Goal: Task Accomplishment & Management: Use online tool/utility

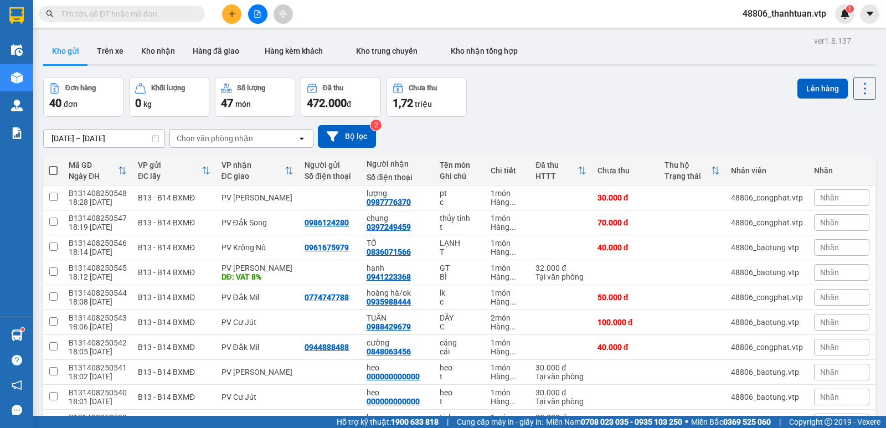
click at [80, 163] on div "Mã GD" at bounding box center [93, 165] width 49 height 9
click at [0, 0] on div "Đang tải dữ liệu" at bounding box center [0, 0] width 0 height 0
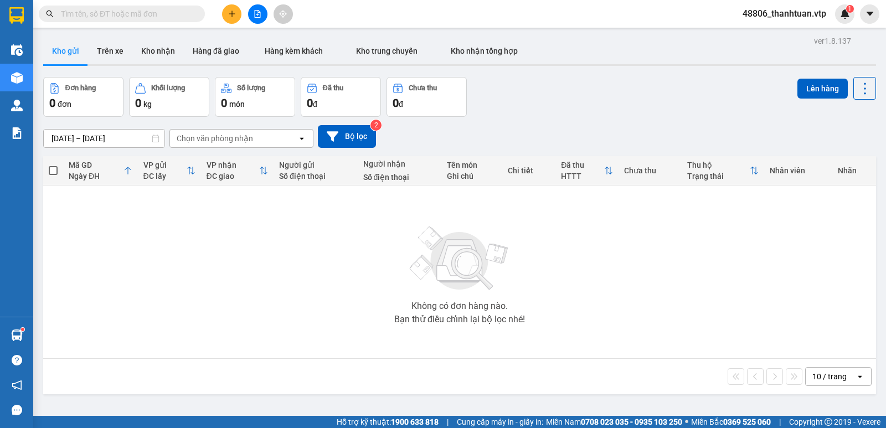
click at [260, 17] on icon "file-add" at bounding box center [258, 14] width 8 height 8
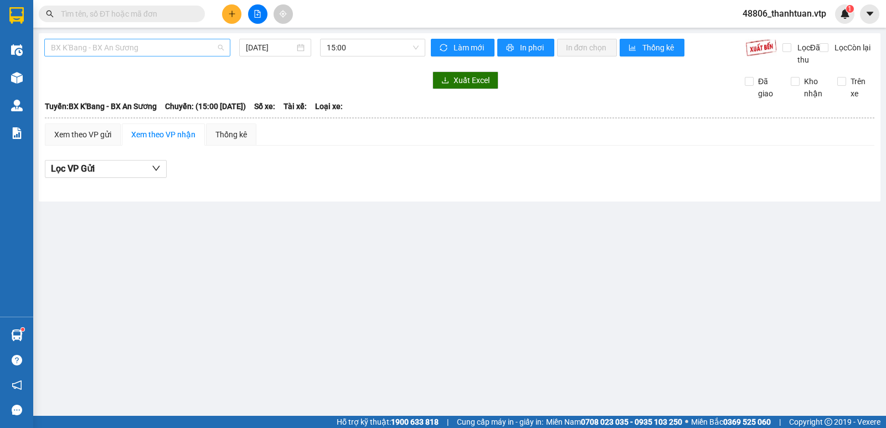
click at [159, 50] on span "BX K'Bang - BX An Sương" at bounding box center [137, 47] width 173 height 17
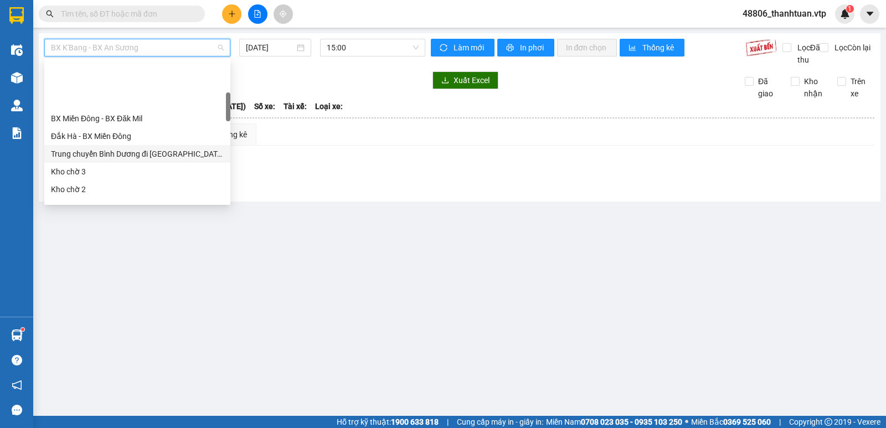
scroll to position [166, 0]
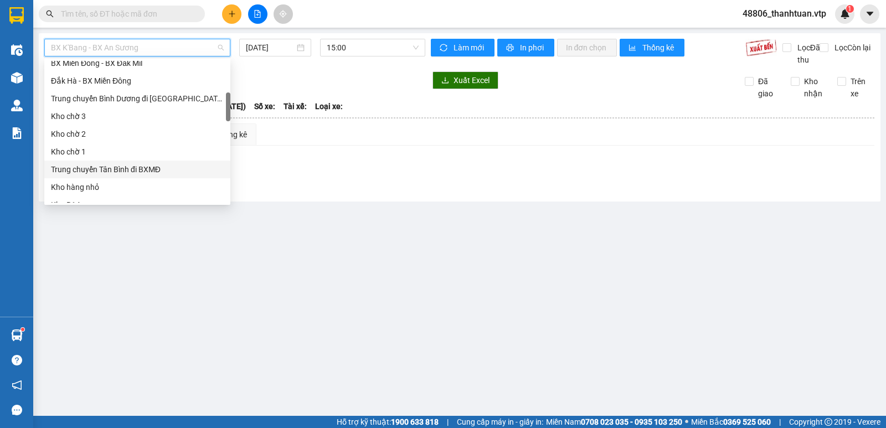
click at [107, 167] on div "Trung chuyển Tân Bình đi BXMĐ" at bounding box center [137, 169] width 173 height 12
type input "[DATE]"
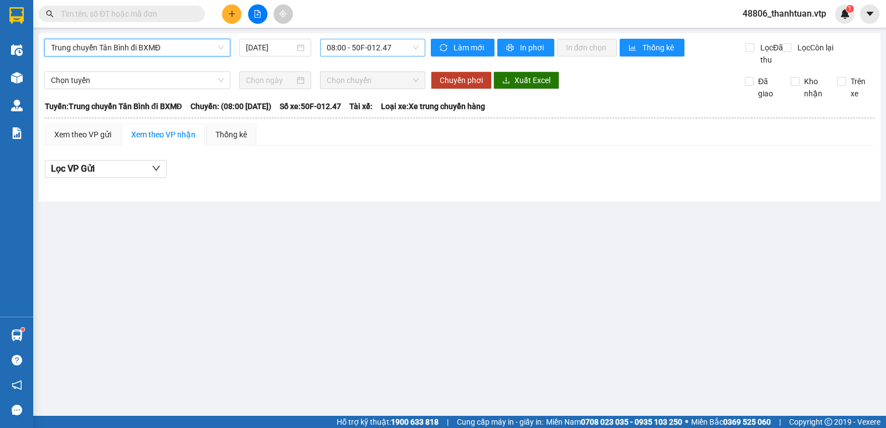
click at [370, 46] on span "08:00 - 50F-012.47" at bounding box center [372, 47] width 91 height 17
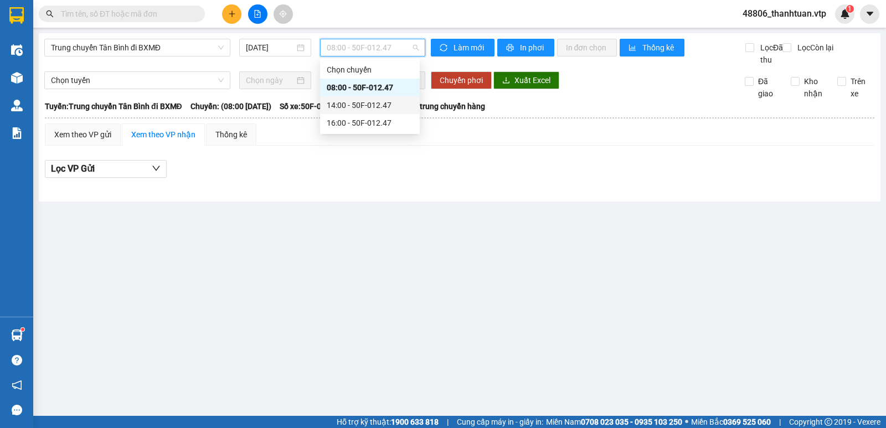
click at [343, 107] on div "14:00 - 50F-012.47" at bounding box center [370, 105] width 86 height 12
click at [351, 50] on span "14:00 - 50F-012.47" at bounding box center [372, 47] width 91 height 17
click at [343, 119] on div "16:00 - 50F-012.47" at bounding box center [370, 123] width 86 height 12
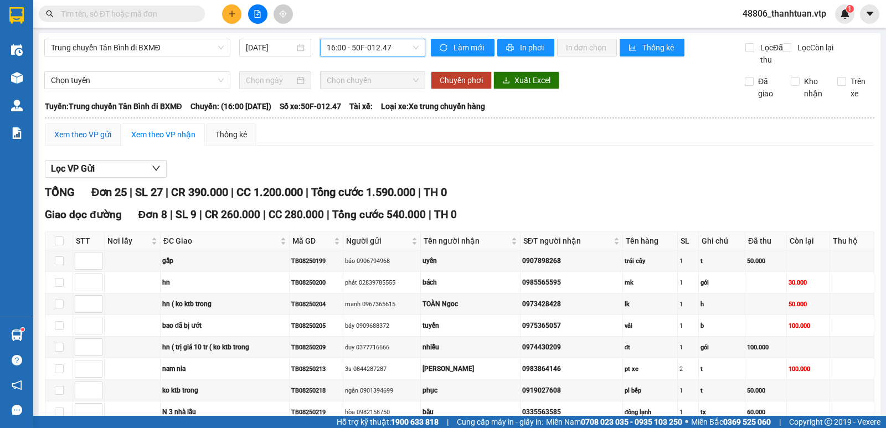
click at [84, 141] on div "Xem theo VP gửi" at bounding box center [82, 134] width 57 height 12
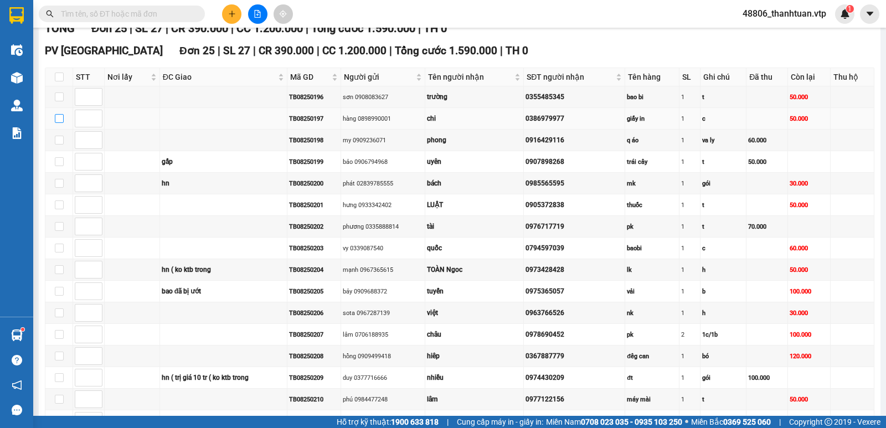
scroll to position [166, 0]
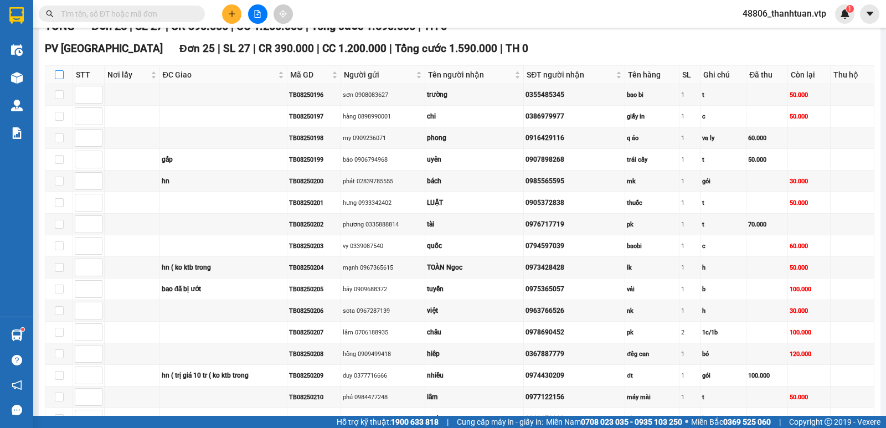
click at [61, 79] on input "checkbox" at bounding box center [59, 74] width 9 height 9
checkbox input "true"
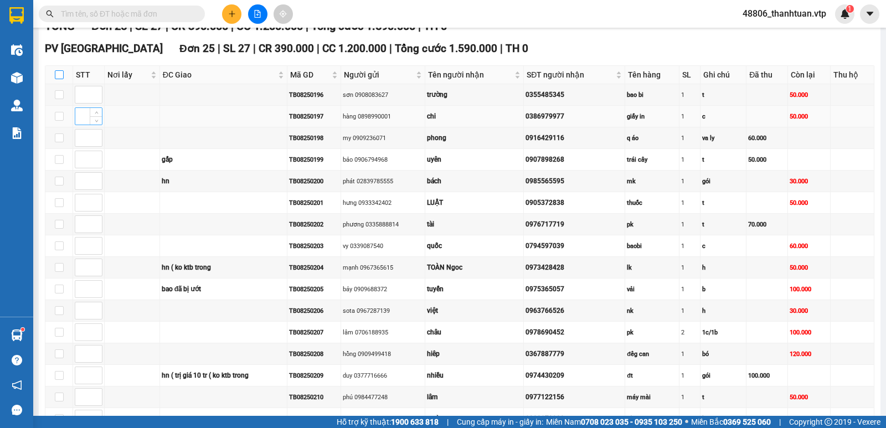
checkbox input "true"
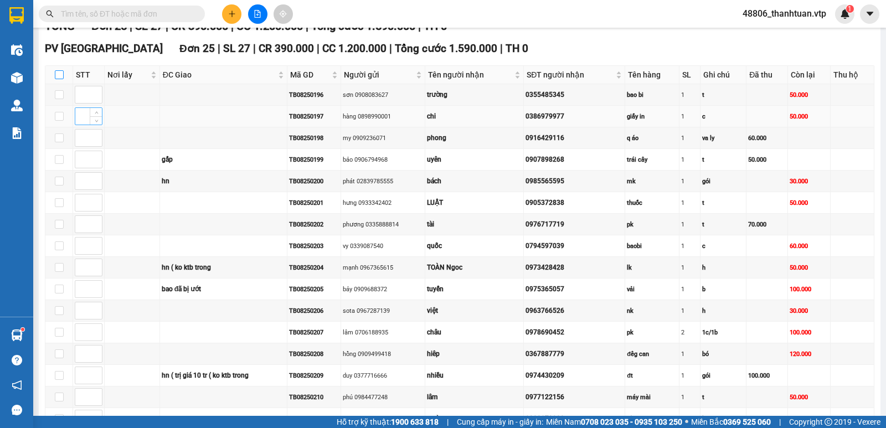
checkbox input "true"
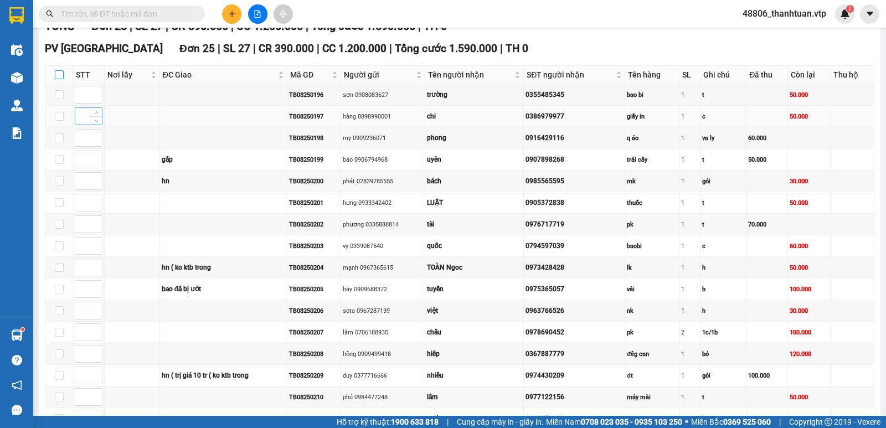
checkbox input "true"
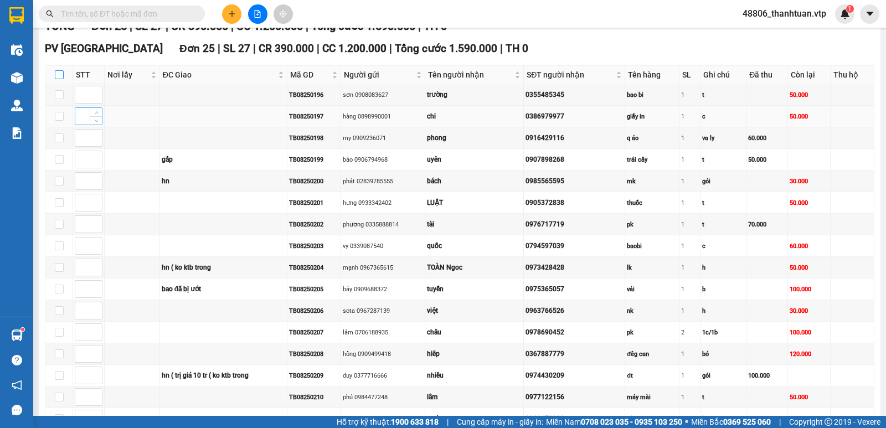
checkbox input "true"
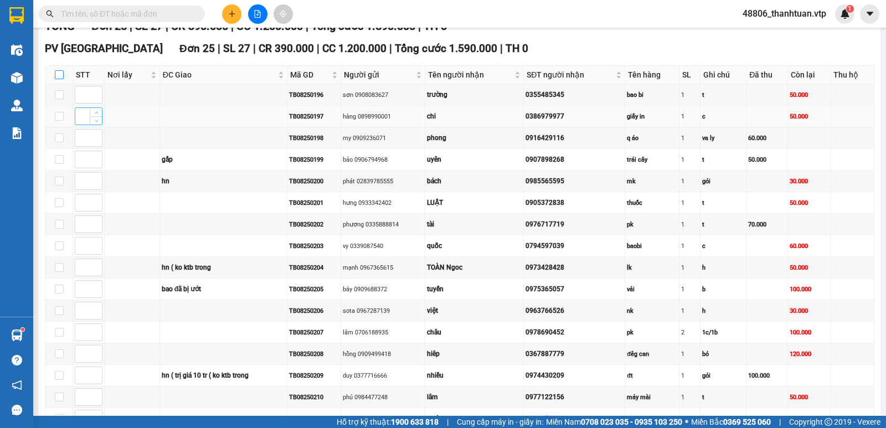
checkbox input "true"
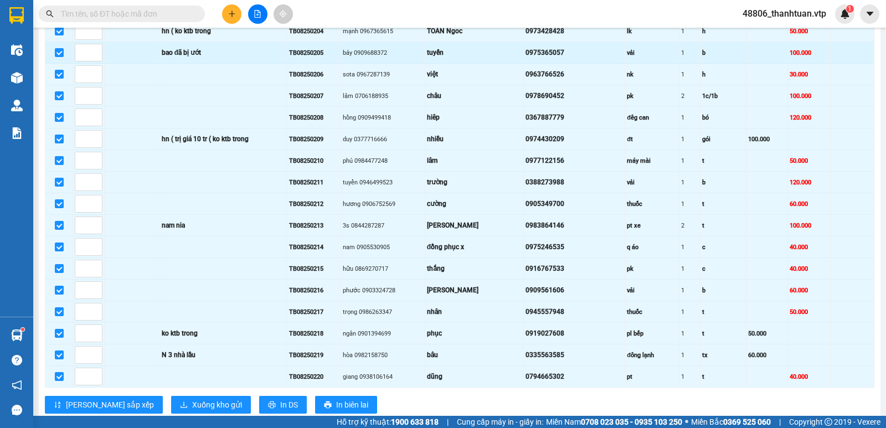
scroll to position [443, 0]
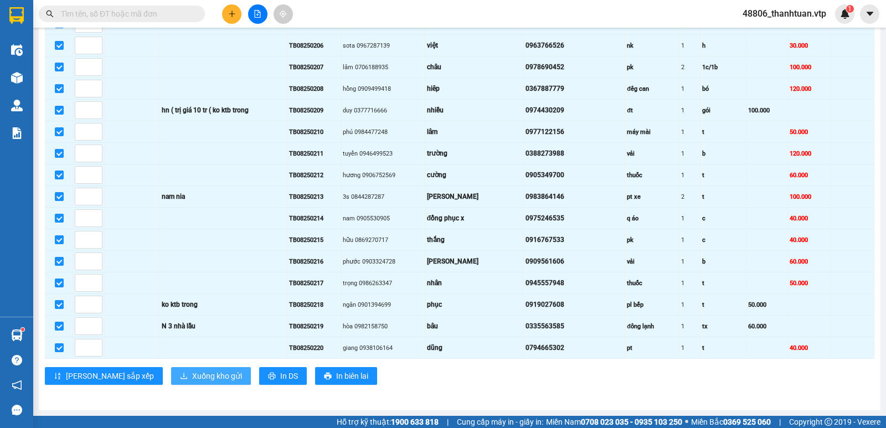
click at [192, 377] on span "Xuống kho gửi" at bounding box center [217, 376] width 50 height 12
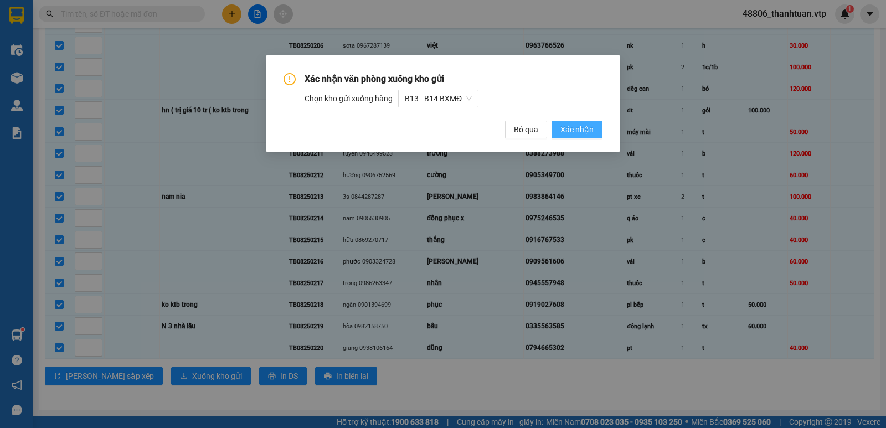
click at [592, 132] on span "Xác nhận" at bounding box center [576, 129] width 33 height 12
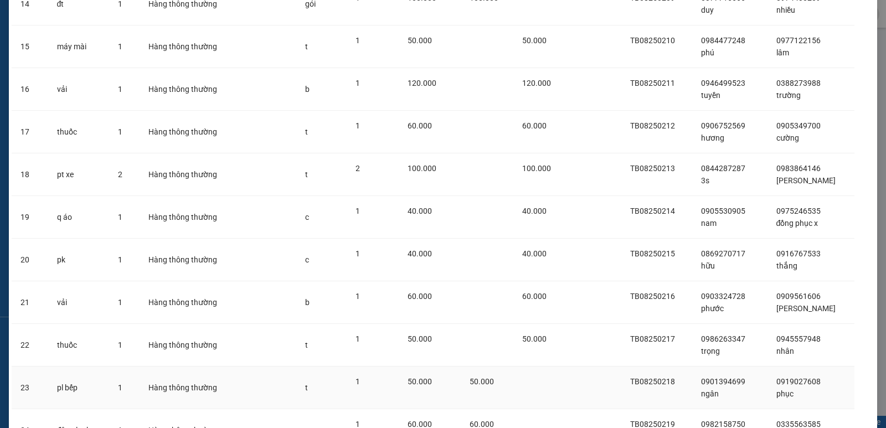
scroll to position [812, 0]
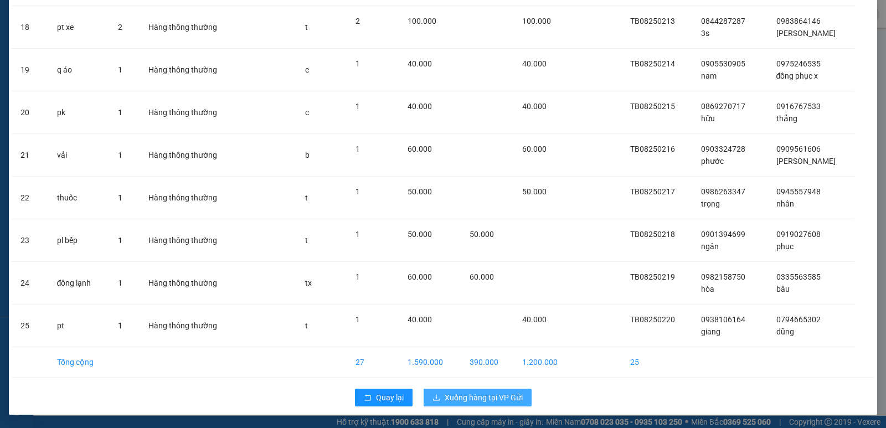
click at [479, 395] on span "Xuống hàng tại VP Gửi" at bounding box center [484, 397] width 78 height 12
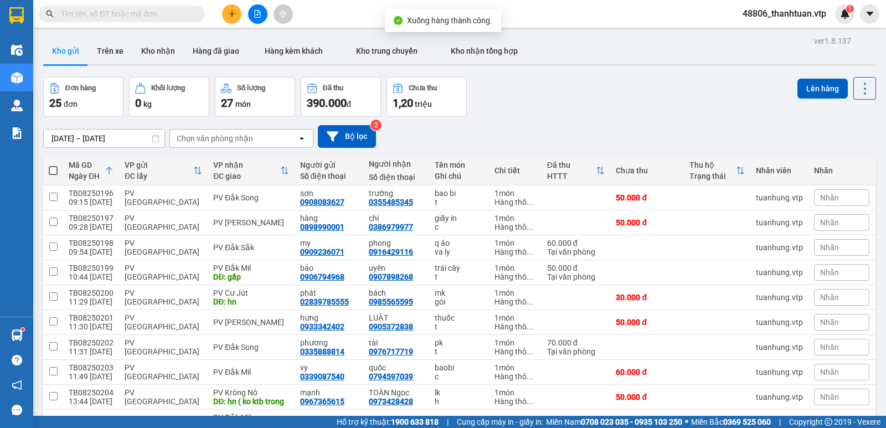
click at [261, 137] on div "Chọn văn phòng nhận" at bounding box center [233, 139] width 127 height 18
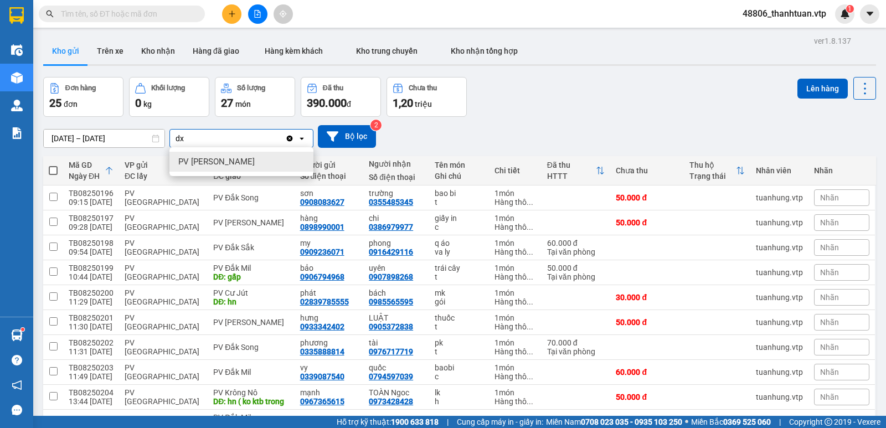
type input "dx"
drag, startPoint x: 198, startPoint y: 163, endPoint x: 207, endPoint y: 148, distance: 17.7
click at [198, 163] on span "PV [PERSON_NAME]" at bounding box center [216, 161] width 76 height 11
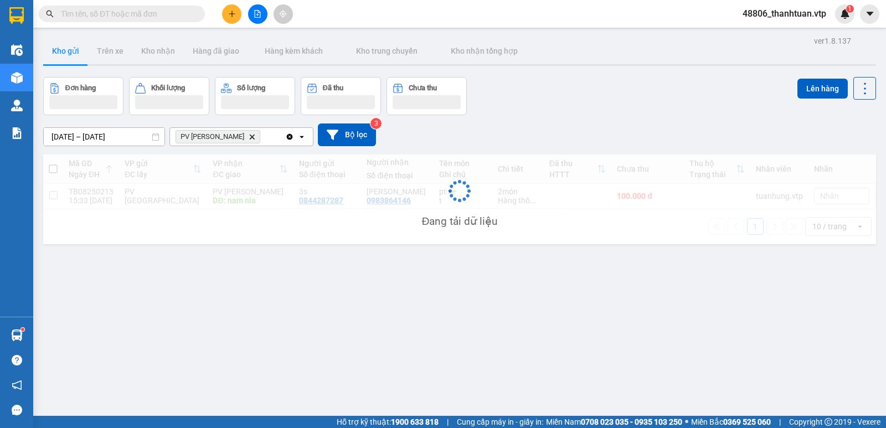
click at [256, 137] on div "PV Đức Xuyên Delete" at bounding box center [227, 137] width 115 height 18
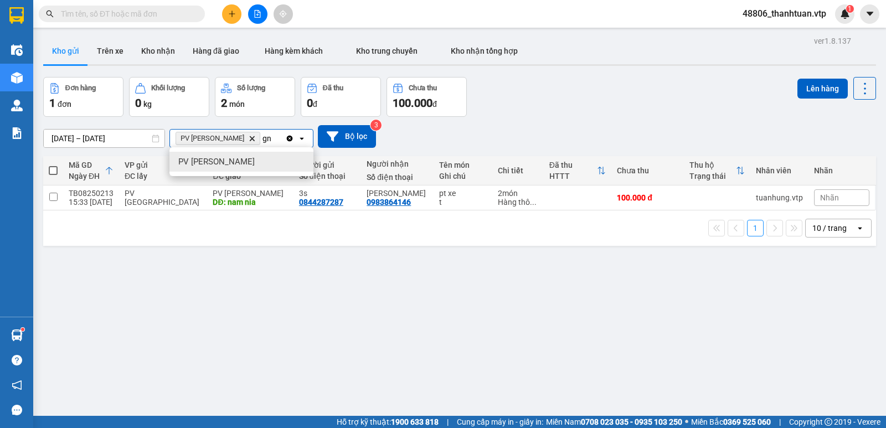
type input "gn"
click at [231, 159] on div "PV [PERSON_NAME]" at bounding box center [241, 162] width 144 height 20
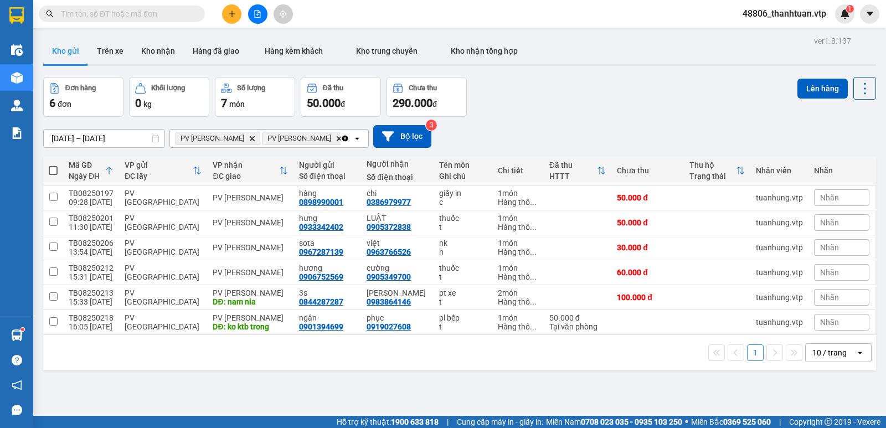
click at [54, 171] on span at bounding box center [53, 170] width 9 height 9
click at [53, 165] on input "checkbox" at bounding box center [53, 165] width 0 height 0
checkbox input "true"
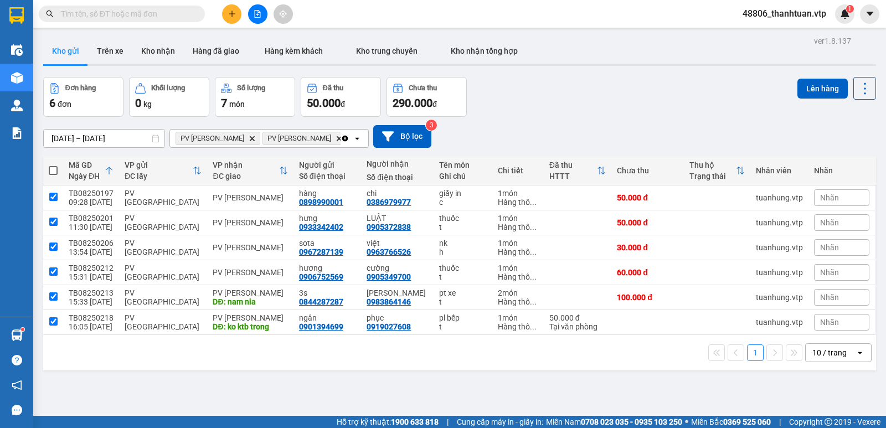
checkbox input "true"
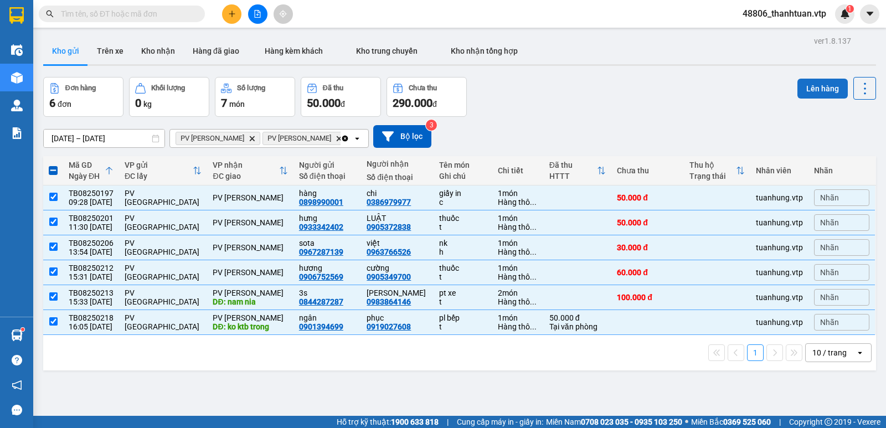
click at [810, 89] on button "Lên hàng" at bounding box center [822, 89] width 50 height 20
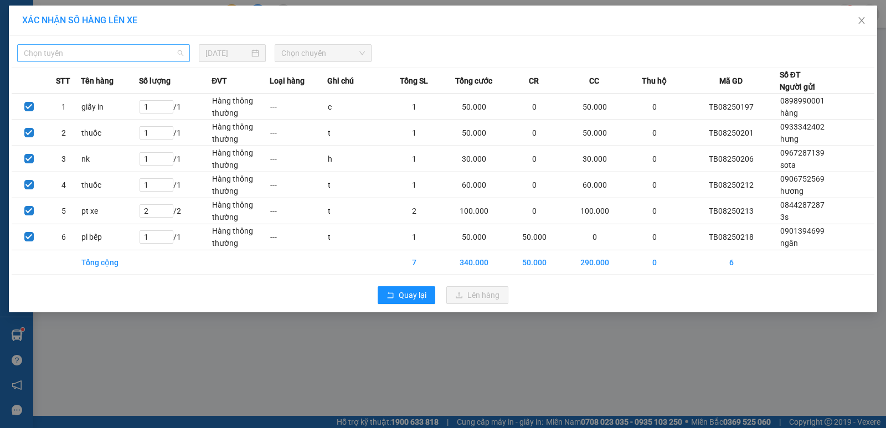
click at [148, 55] on span "Chọn tuyến" at bounding box center [103, 53] width 159 height 17
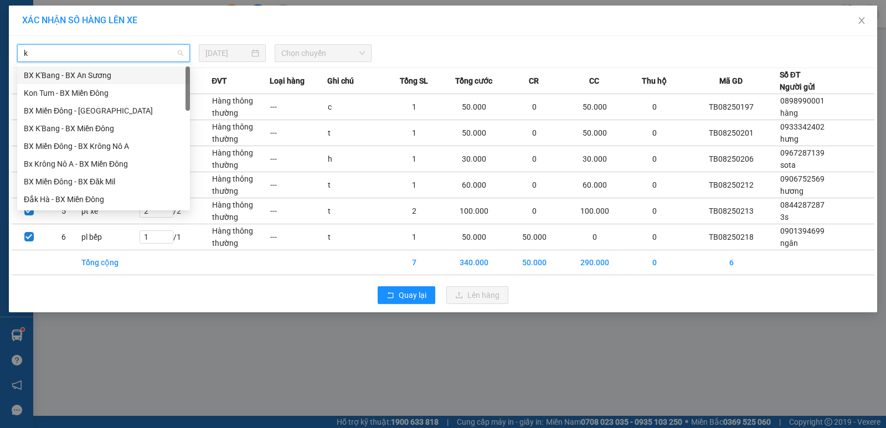
type input "kn"
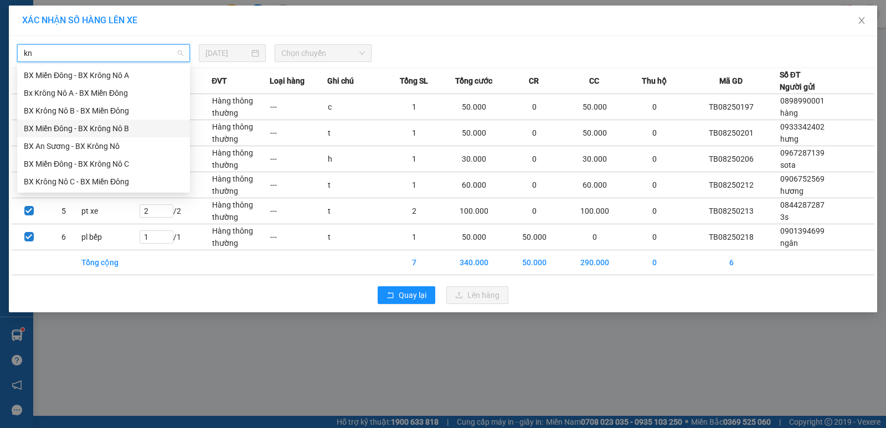
click at [130, 129] on div "BX Miền Đông - BX Krông Nô B" at bounding box center [103, 128] width 159 height 12
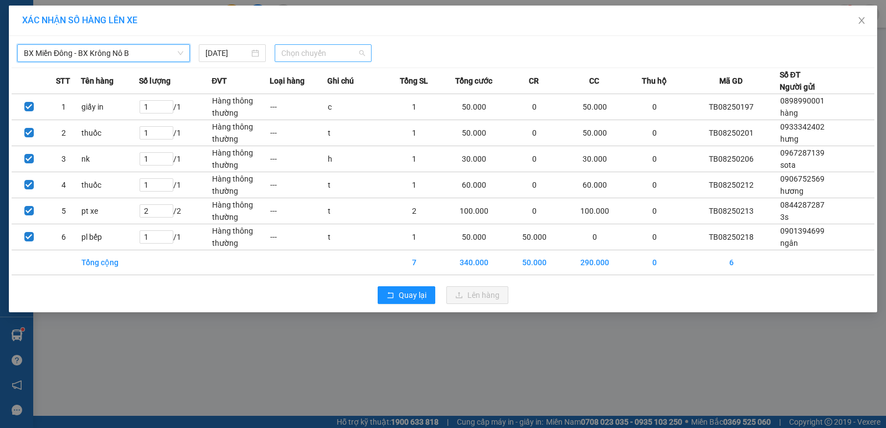
click at [311, 55] on span "Chọn chuyến" at bounding box center [323, 53] width 84 height 17
click at [302, 96] on div "20:30 - 51B-171.73" at bounding box center [324, 93] width 86 height 12
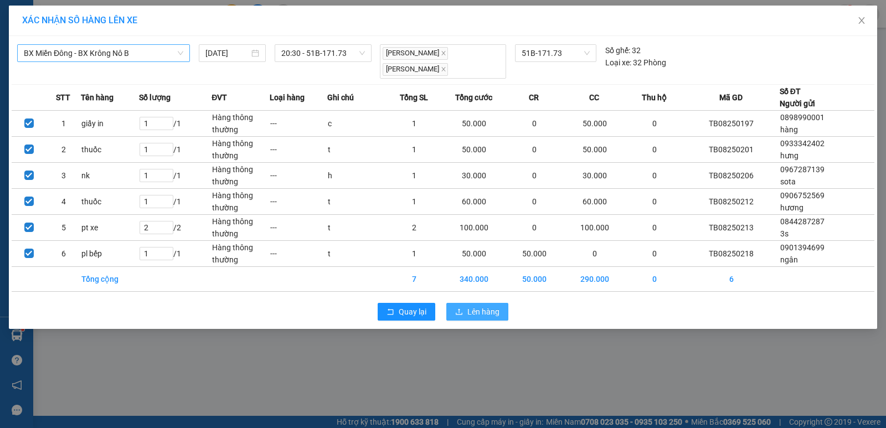
click at [484, 317] on span "Lên hàng" at bounding box center [483, 312] width 32 height 12
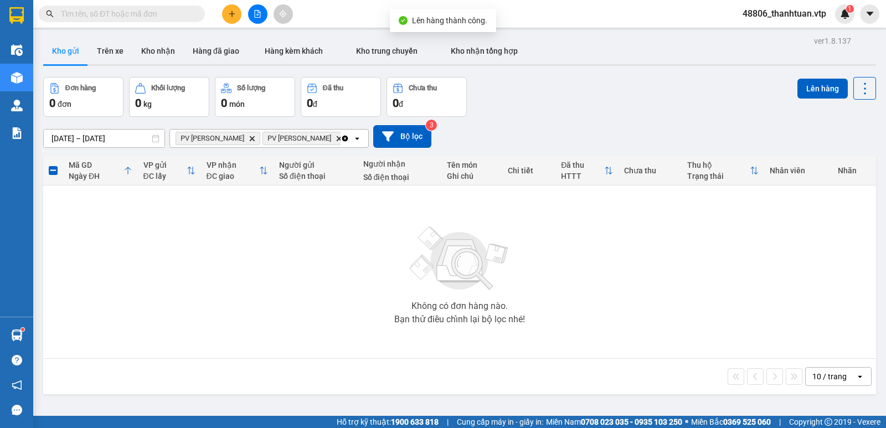
click at [340, 136] on icon "Clear all" at bounding box center [344, 138] width 9 height 9
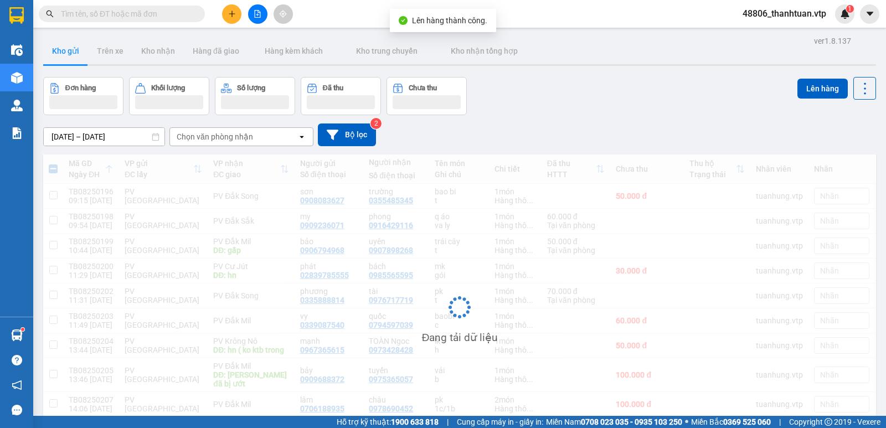
click at [242, 138] on div "Chọn văn phòng nhận" at bounding box center [215, 136] width 76 height 11
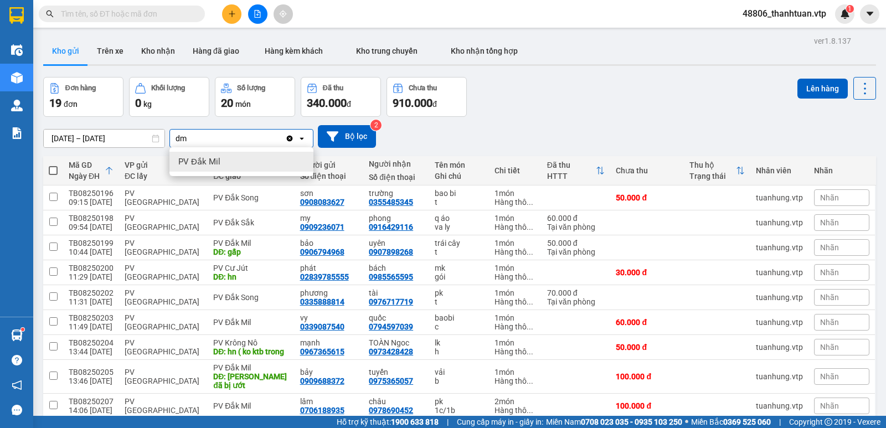
type input "dm"
drag, startPoint x: 190, startPoint y: 163, endPoint x: 219, endPoint y: 154, distance: 30.0
click at [190, 163] on span "PV Đắk Mil" at bounding box center [199, 161] width 42 height 11
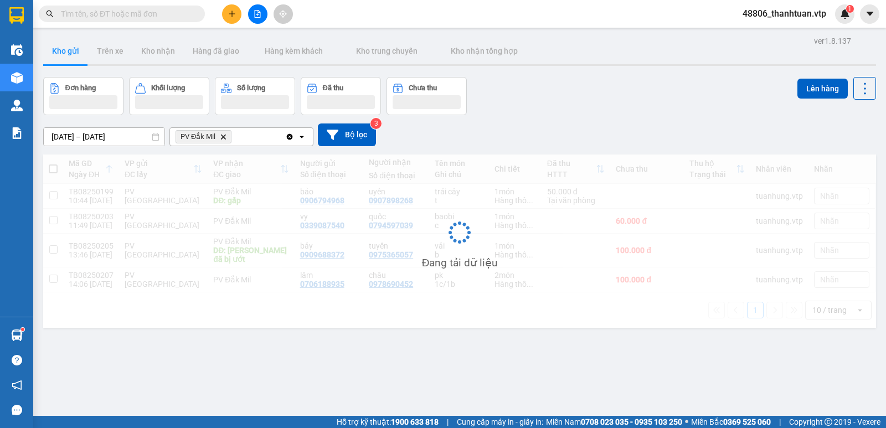
click at [259, 137] on div "PV Đắk Mil Delete" at bounding box center [227, 137] width 115 height 18
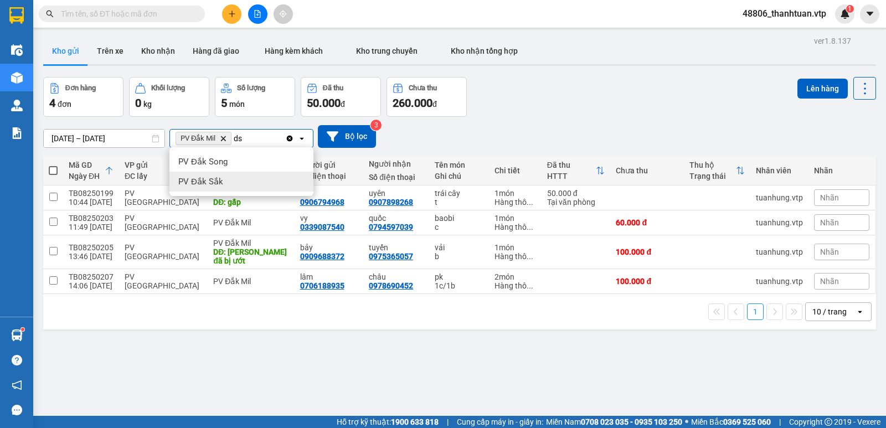
type input "ds"
click at [209, 187] on div "PV Đắk Sắk" at bounding box center [241, 182] width 144 height 20
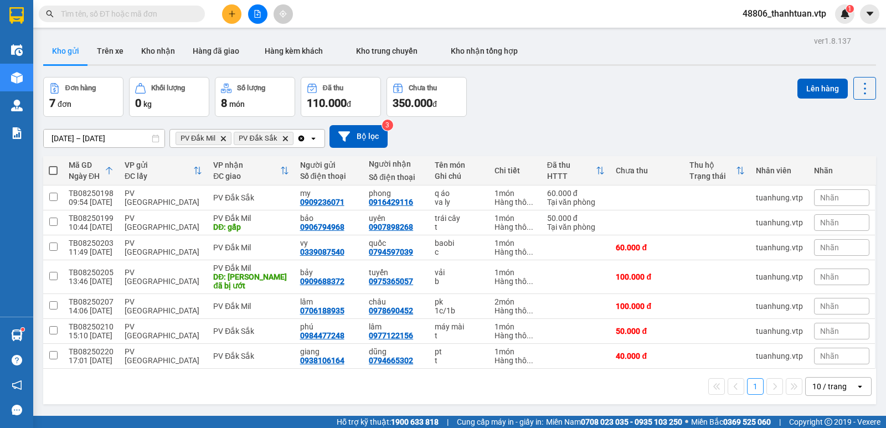
click at [56, 173] on span at bounding box center [53, 170] width 9 height 9
click at [53, 165] on input "checkbox" at bounding box center [53, 165] width 0 height 0
checkbox input "true"
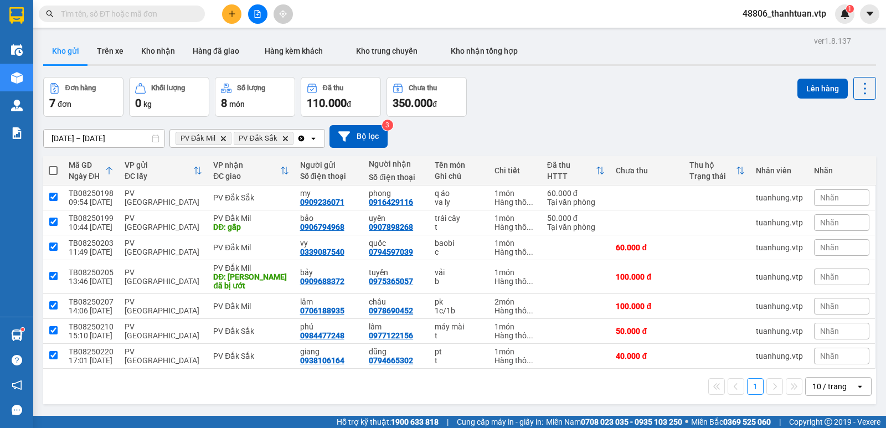
checkbox input "true"
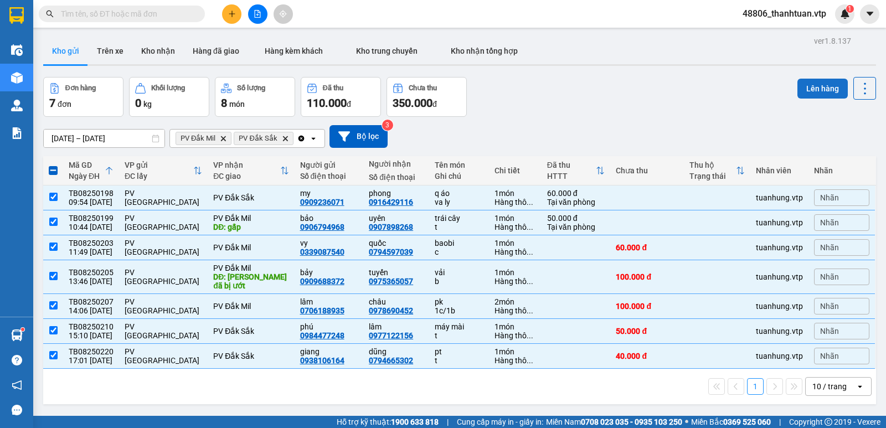
click at [818, 91] on button "Lên hàng" at bounding box center [822, 89] width 50 height 20
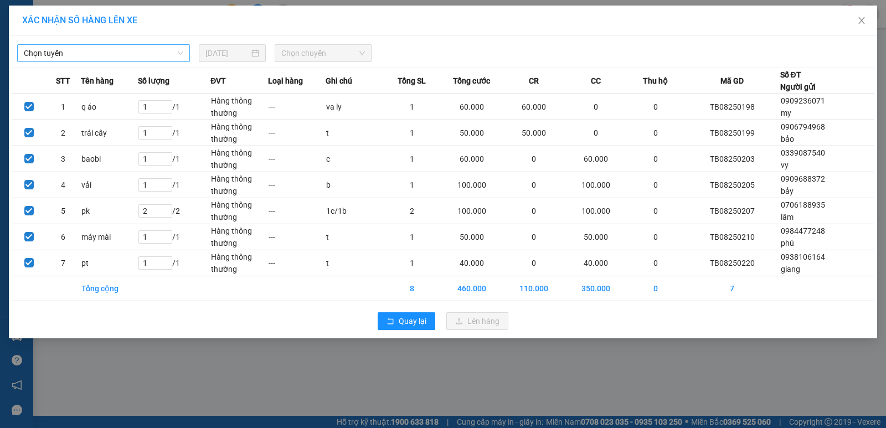
click at [143, 51] on span "Chọn tuyến" at bounding box center [103, 53] width 159 height 17
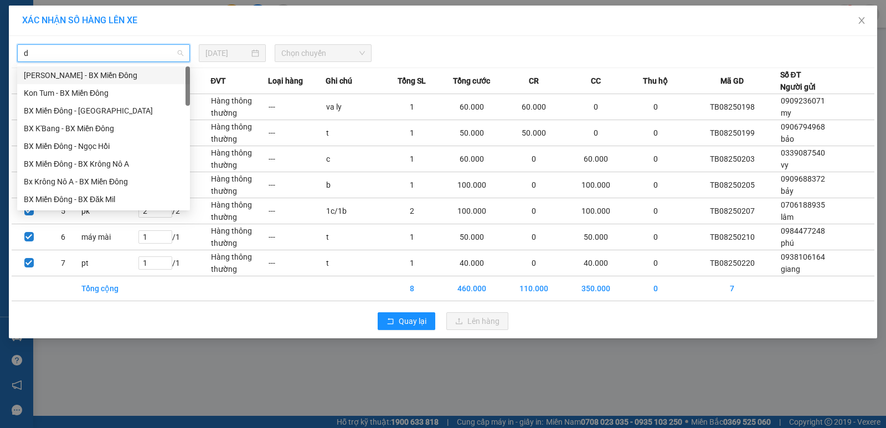
type input "dm"
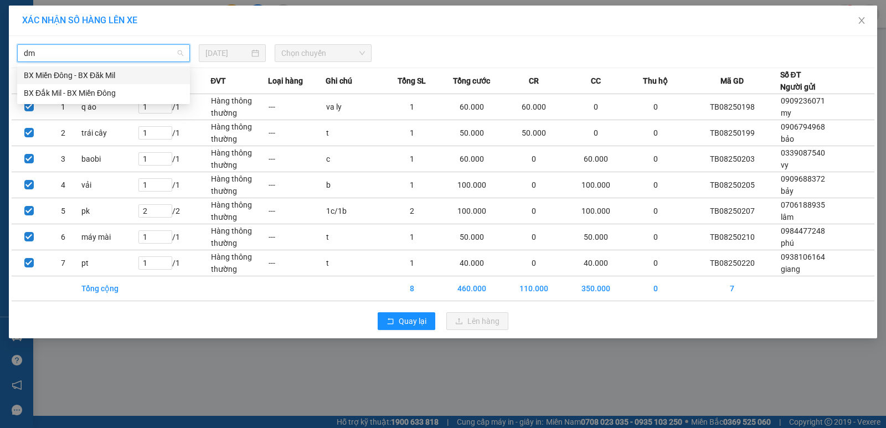
click at [101, 74] on div "BX Miền Đông - BX Đăk Mil" at bounding box center [103, 75] width 159 height 12
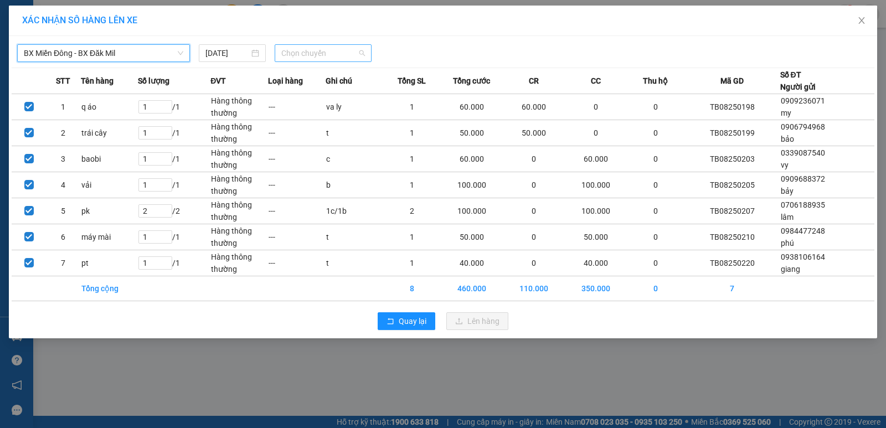
click at [288, 55] on span "Chọn chuyến" at bounding box center [323, 53] width 84 height 17
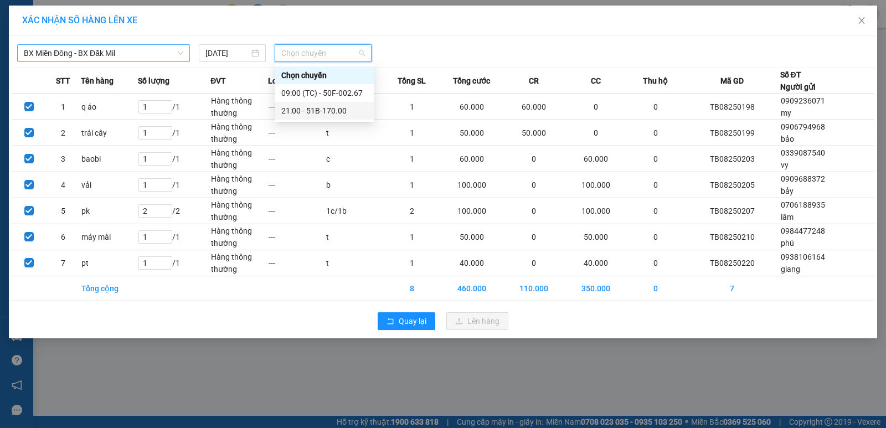
click at [295, 109] on div "21:00 - 51B-170.00" at bounding box center [324, 111] width 86 height 12
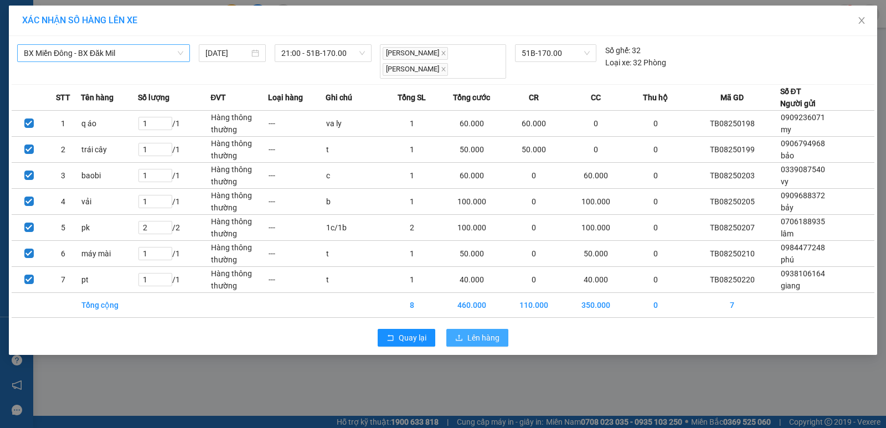
click at [467, 342] on span "Lên hàng" at bounding box center [483, 338] width 32 height 12
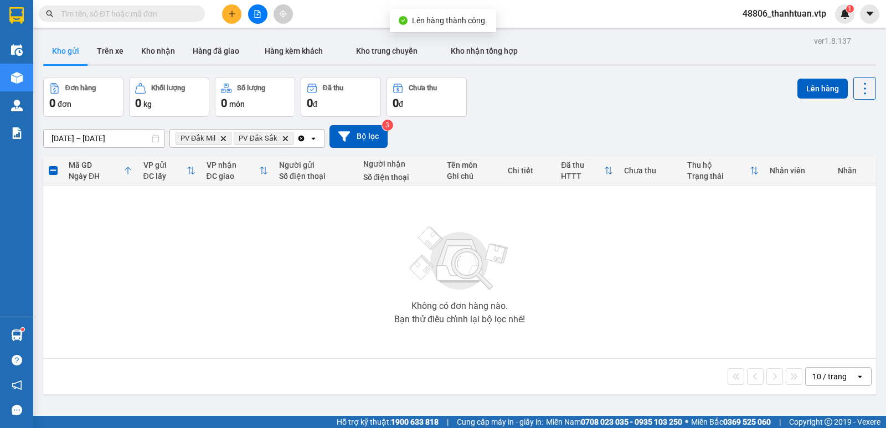
click at [300, 138] on icon "Clear all" at bounding box center [301, 138] width 6 height 6
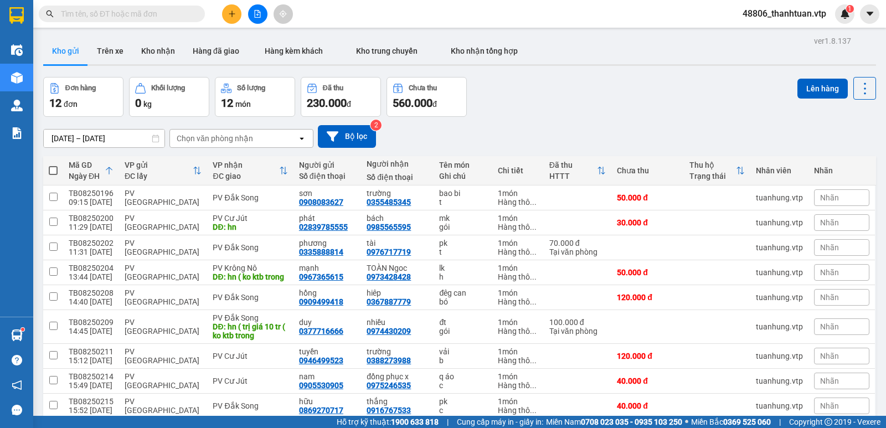
click at [187, 138] on div "Chọn văn phòng nhận" at bounding box center [215, 138] width 76 height 11
type input "kn"
drag, startPoint x: 188, startPoint y: 162, endPoint x: 199, endPoint y: 161, distance: 11.1
click at [189, 162] on span "PV Krông Nô" at bounding box center [202, 161] width 48 height 11
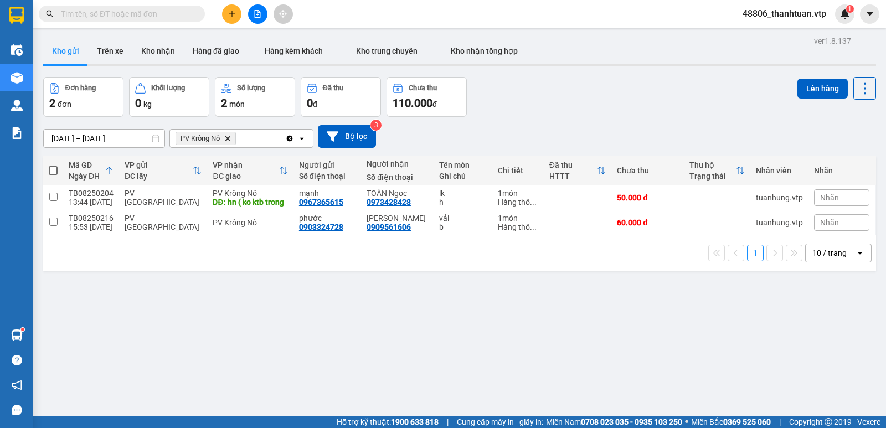
click at [49, 169] on span at bounding box center [53, 170] width 9 height 9
click at [53, 165] on input "checkbox" at bounding box center [53, 165] width 0 height 0
checkbox input "true"
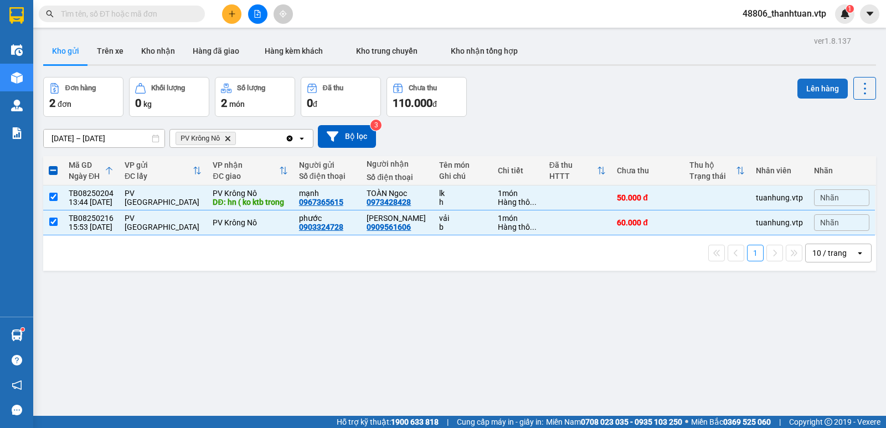
click at [814, 85] on button "Lên hàng" at bounding box center [822, 89] width 50 height 20
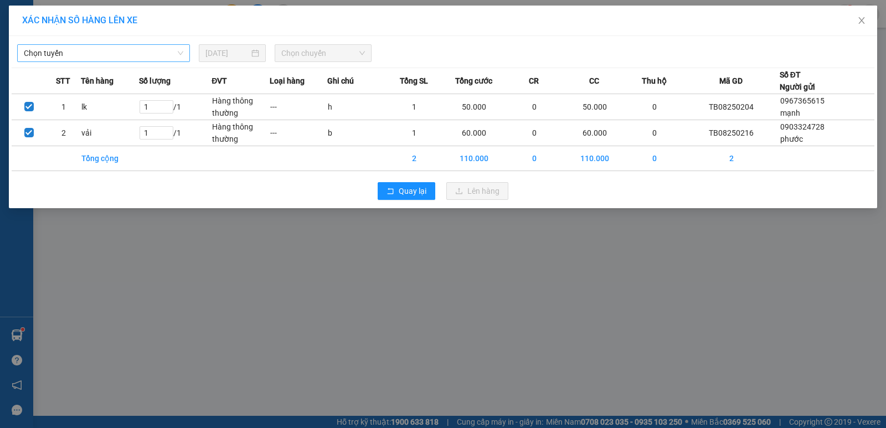
click at [147, 52] on span "Chọn tuyến" at bounding box center [103, 53] width 159 height 17
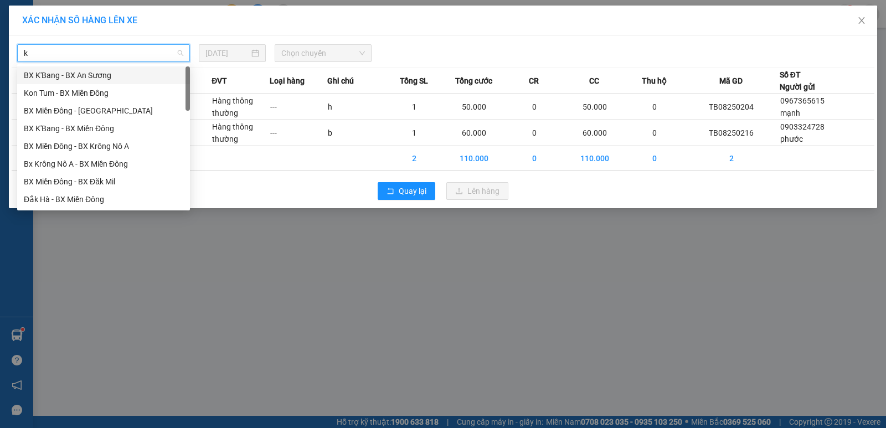
type input "kn"
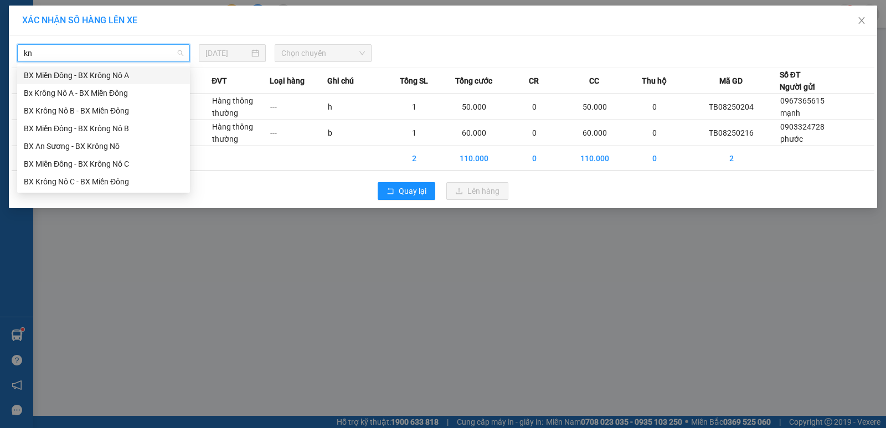
click at [127, 79] on div "BX Miền Đông - BX Krông Nô A" at bounding box center [103, 75] width 159 height 12
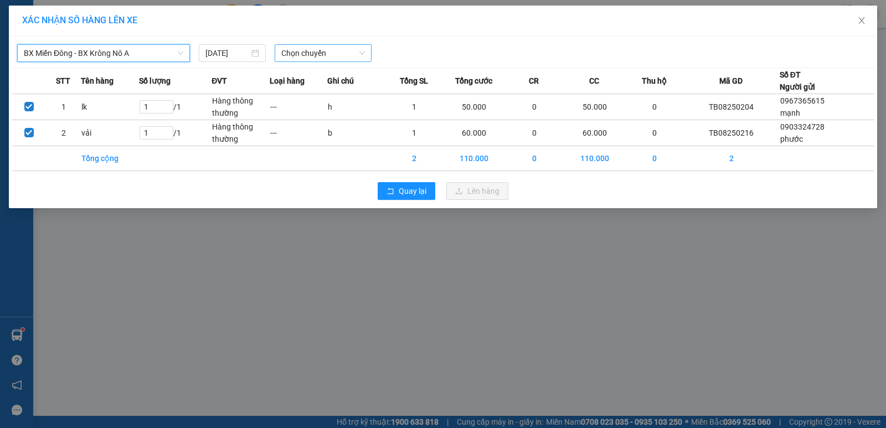
click at [293, 55] on span "Chọn chuyến" at bounding box center [323, 53] width 84 height 17
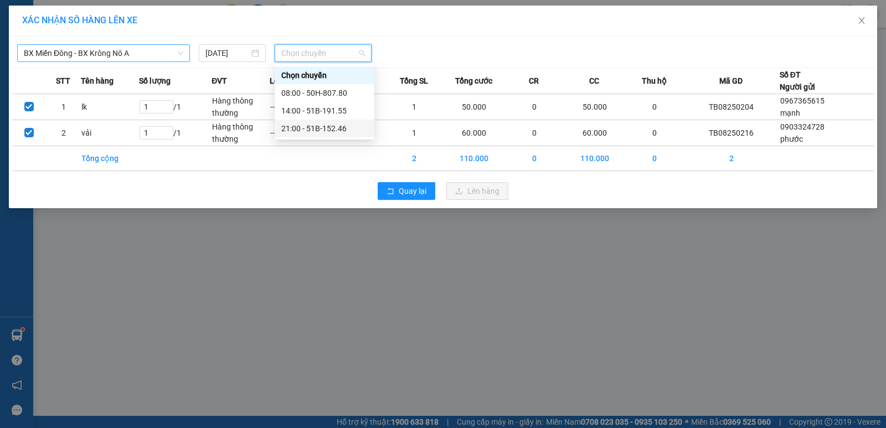
click at [298, 126] on div "21:00 - 51B-152.46" at bounding box center [324, 128] width 86 height 12
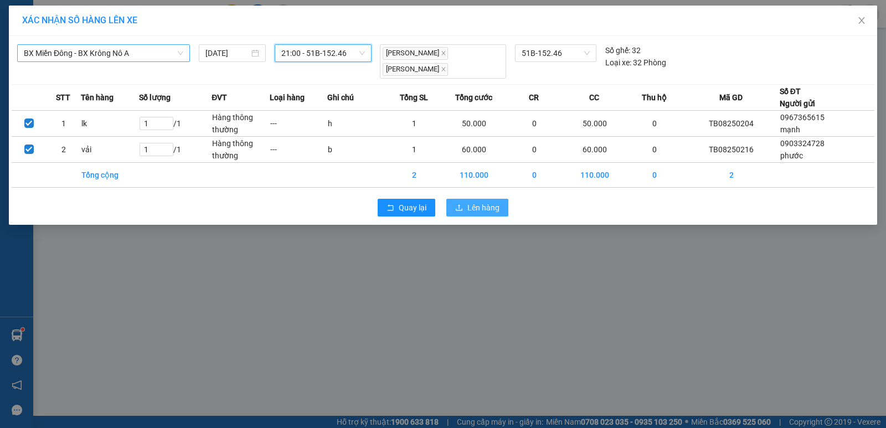
click at [461, 212] on span "upload" at bounding box center [459, 208] width 8 height 9
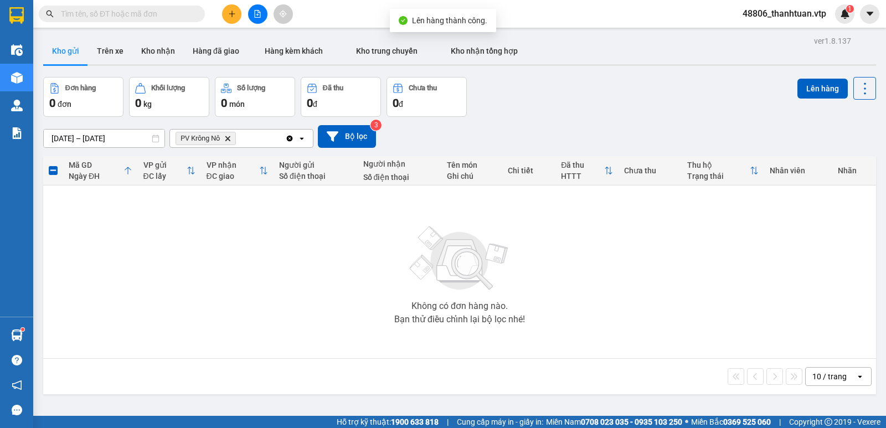
click at [228, 138] on icon "Delete" at bounding box center [227, 138] width 7 height 7
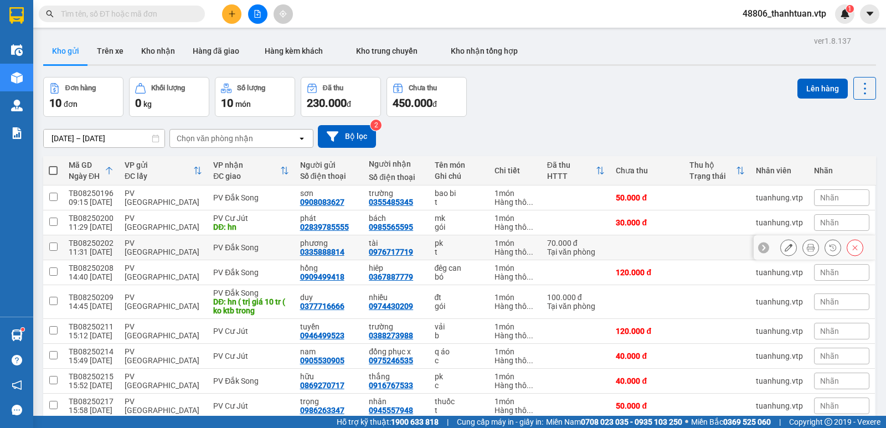
scroll to position [55, 0]
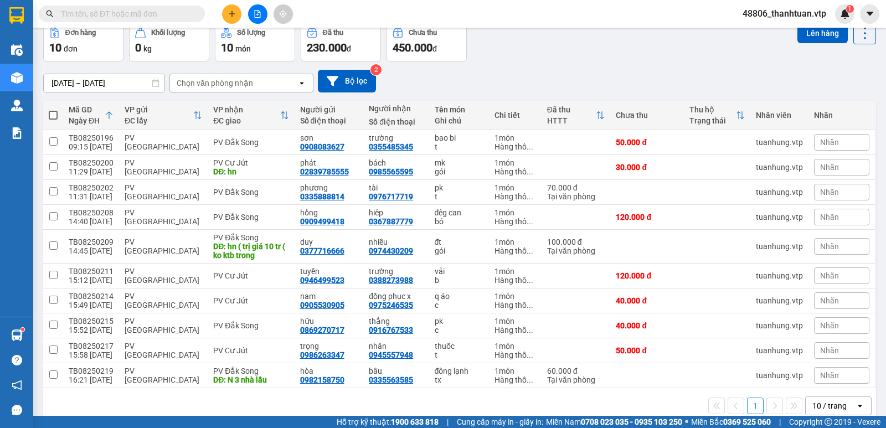
click at [54, 118] on span at bounding box center [53, 115] width 9 height 9
click at [53, 110] on input "checkbox" at bounding box center [53, 110] width 0 height 0
checkbox input "true"
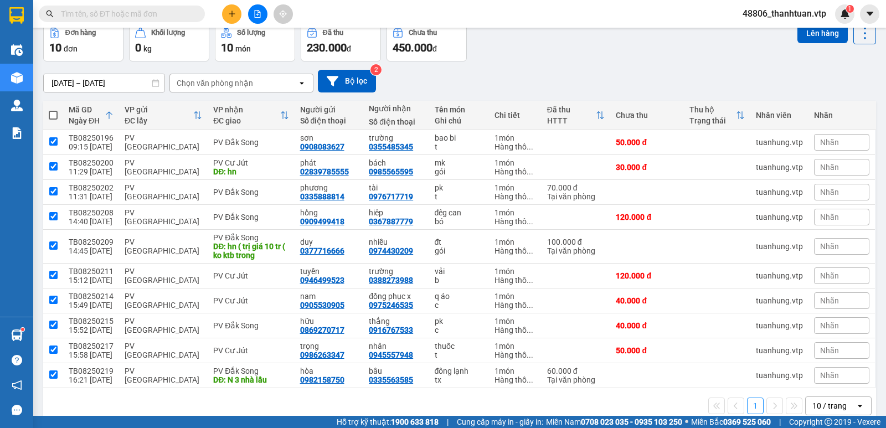
checkbox input "true"
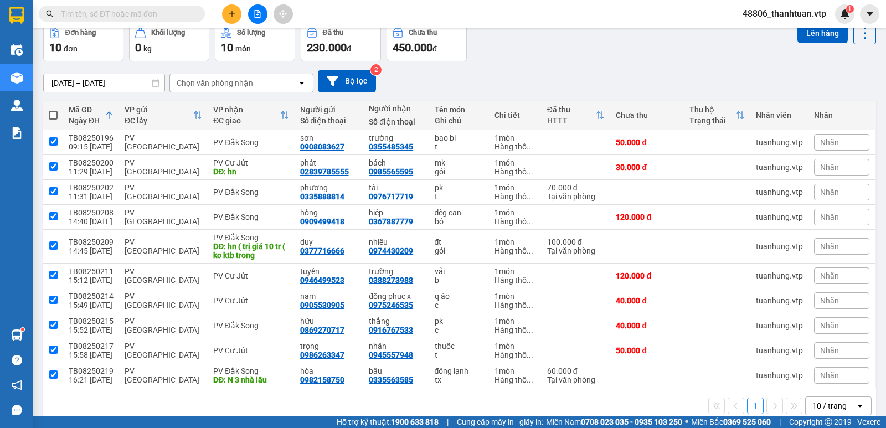
checkbox input "true"
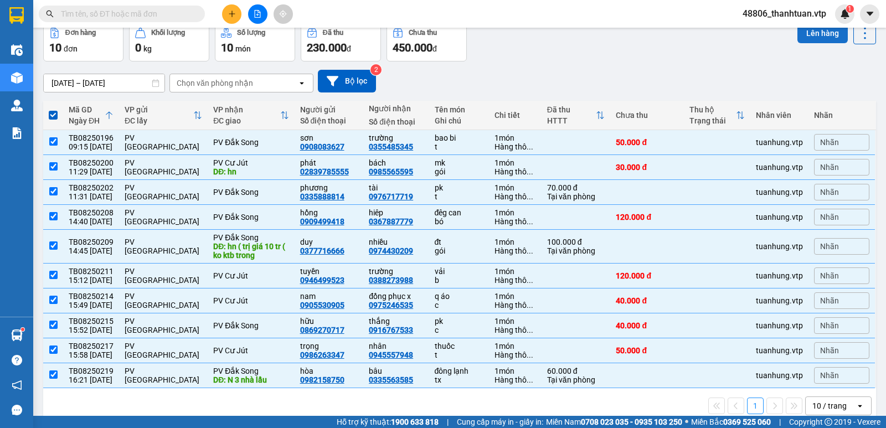
click at [797, 33] on button "Lên hàng" at bounding box center [822, 33] width 50 height 20
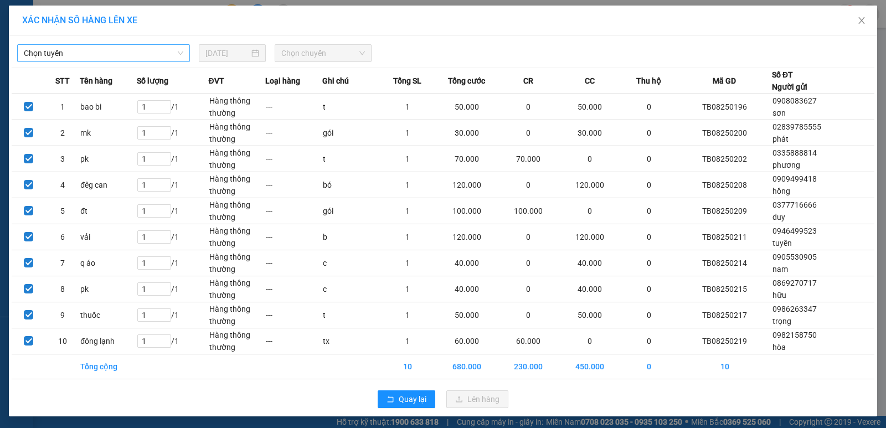
click at [120, 54] on span "Chọn tuyến" at bounding box center [103, 53] width 159 height 17
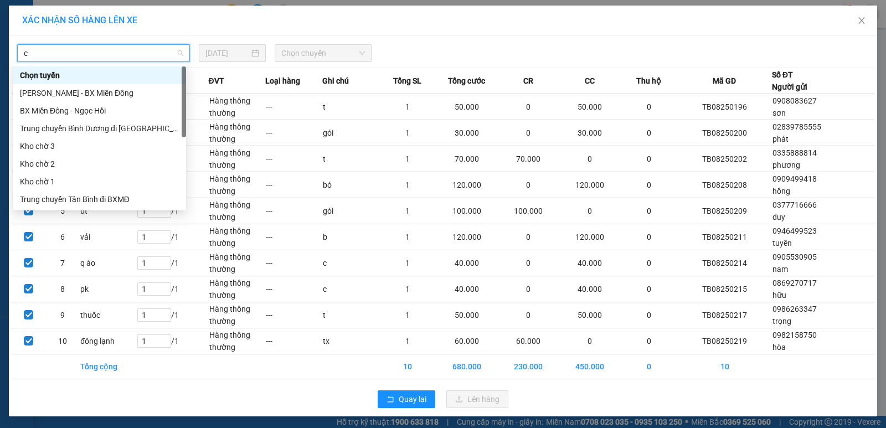
type input "cj"
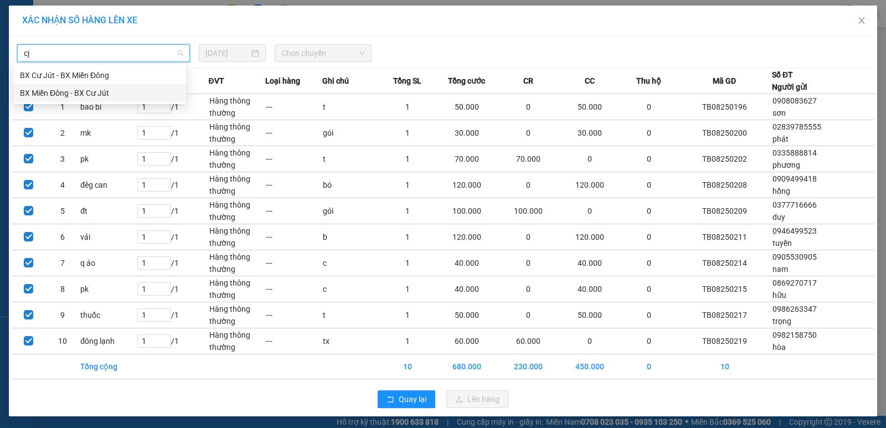
click at [100, 92] on div "BX Miền Đông - BX Cư Jút" at bounding box center [99, 93] width 159 height 12
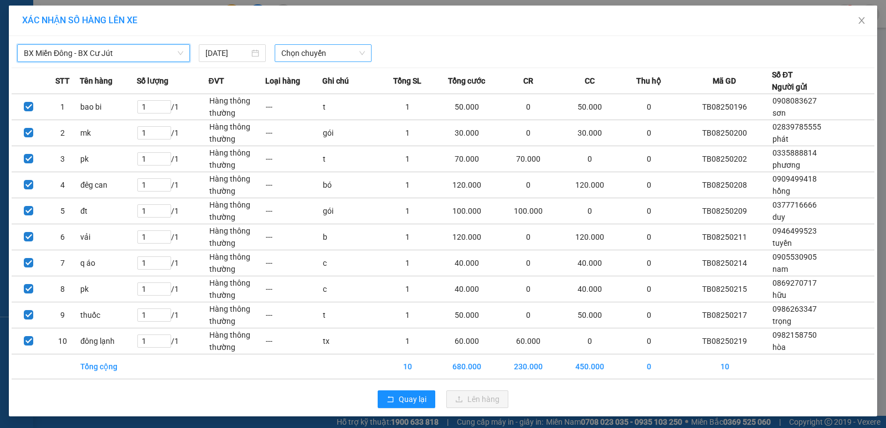
click at [294, 55] on span "Chọn chuyến" at bounding box center [323, 53] width 84 height 17
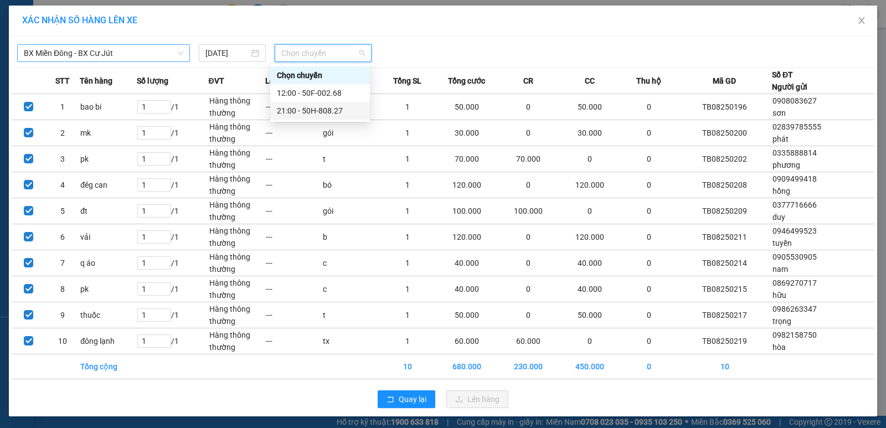
click at [295, 109] on div "21:00 - 50H-808.27" at bounding box center [320, 111] width 86 height 12
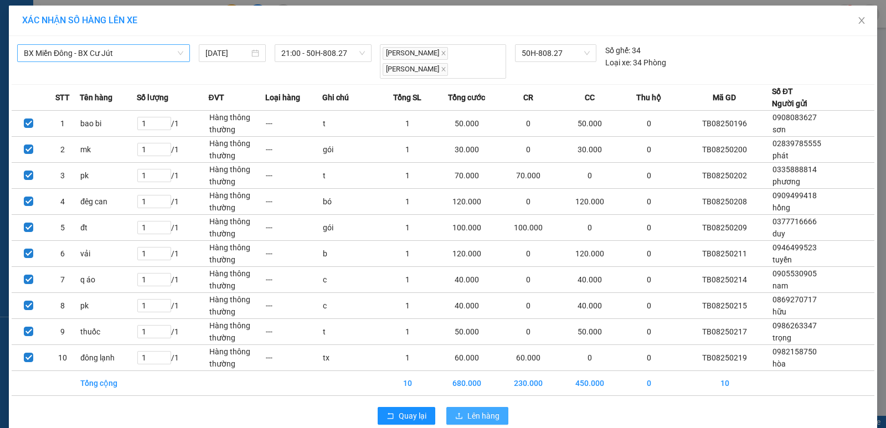
click at [492, 413] on span "Lên hàng" at bounding box center [483, 416] width 32 height 12
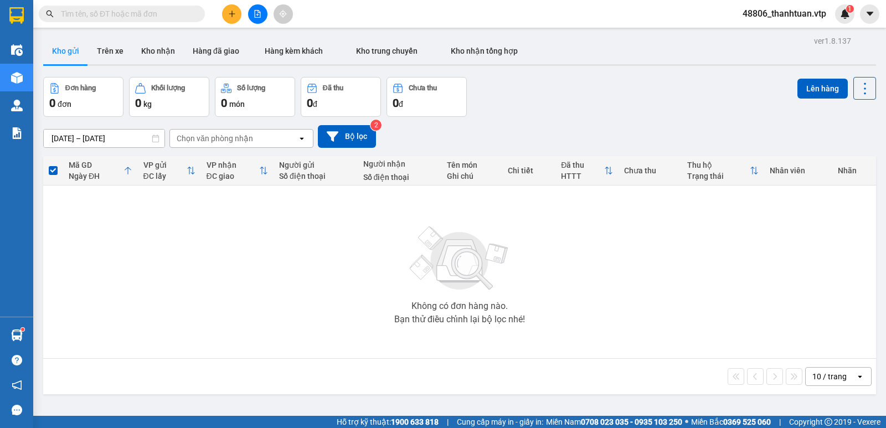
click at [292, 264] on div "Không có đơn hàng nào. Bạn thử điều chỉnh lại bộ lọc nhé!" at bounding box center [460, 272] width 822 height 166
click at [216, 138] on div "Chọn văn phòng nhận" at bounding box center [215, 138] width 76 height 11
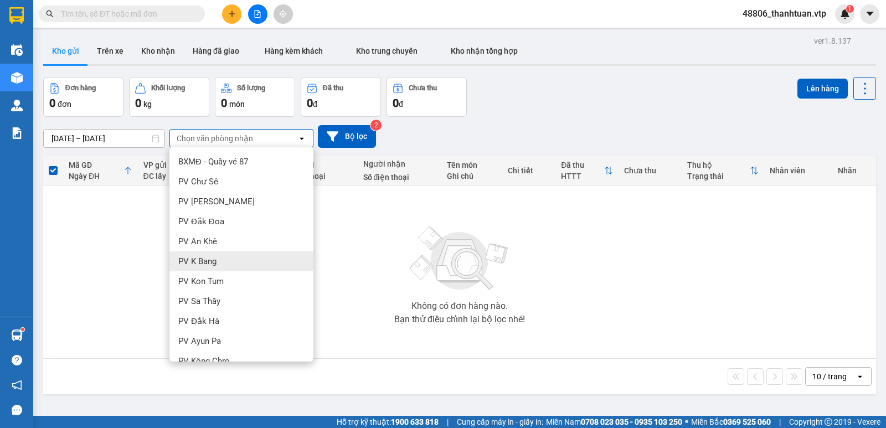
drag, startPoint x: 438, startPoint y: 288, endPoint x: 448, endPoint y: 266, distance: 24.0
click at [438, 288] on img at bounding box center [459, 259] width 111 height 78
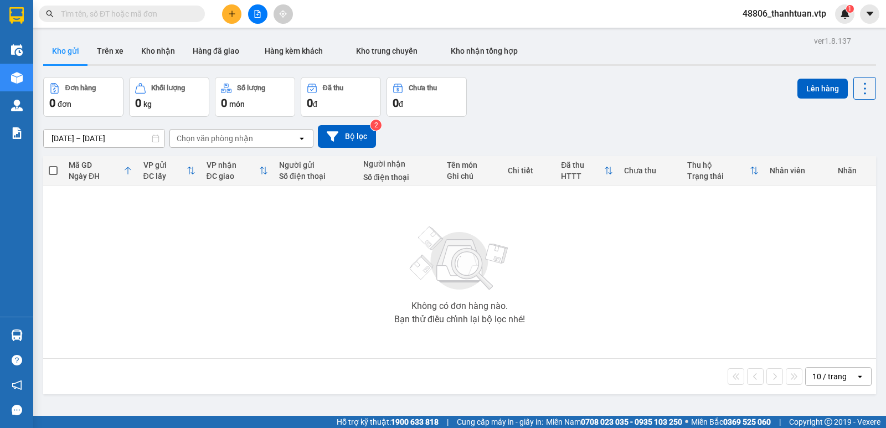
drag, startPoint x: 777, startPoint y: 15, endPoint x: 641, endPoint y: 104, distance: 162.5
click at [777, 16] on span "48806_thanhtuan.vtp" at bounding box center [784, 14] width 101 height 14
click at [761, 35] on span "Đăng xuất" at bounding box center [789, 34] width 78 height 12
